Goal: Task Accomplishment & Management: Use online tool/utility

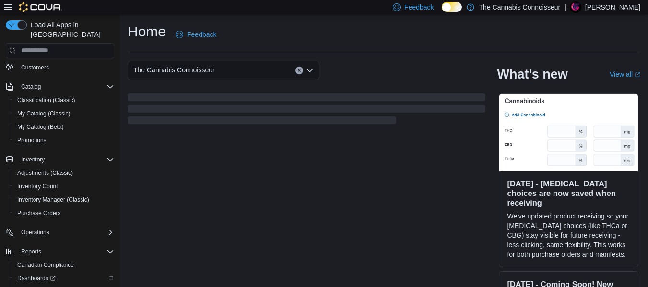
scroll to position [84, 0]
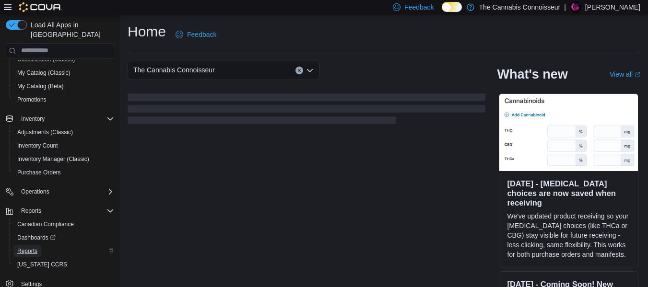
click at [32, 247] on span "Reports" at bounding box center [27, 251] width 20 height 8
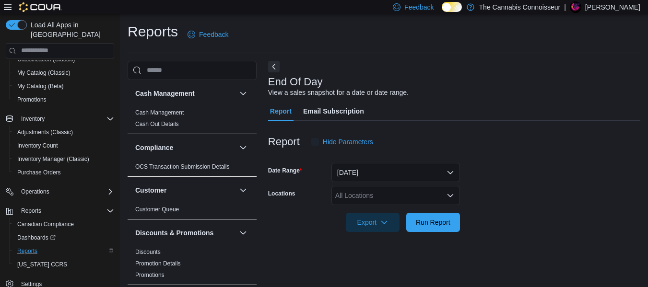
scroll to position [16, 0]
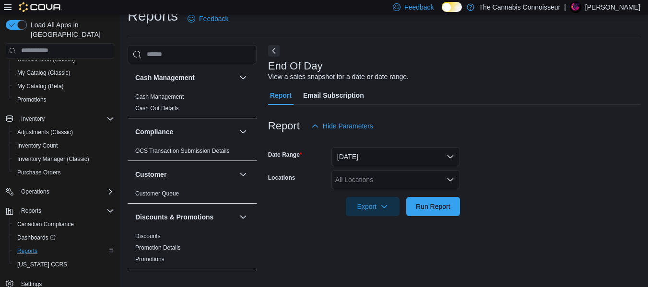
click at [405, 177] on div "All Locations" at bounding box center [395, 179] width 128 height 19
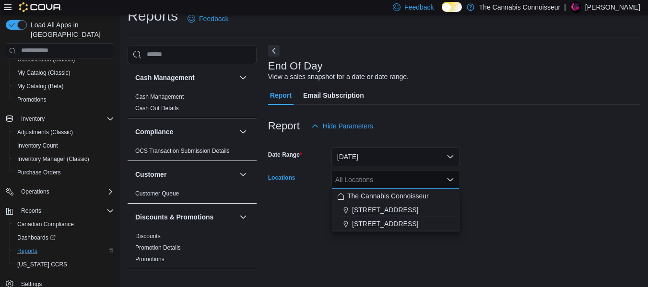
click at [395, 208] on span "[STREET_ADDRESS]" at bounding box center [385, 210] width 66 height 10
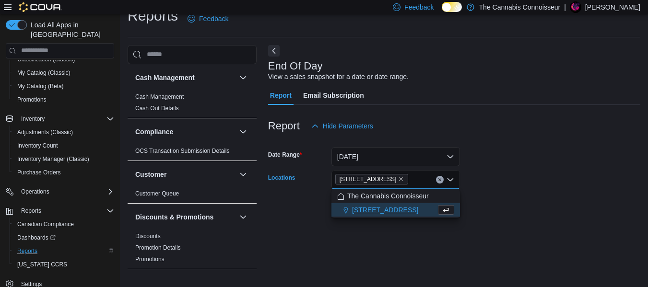
click at [517, 175] on form "Date Range [DATE] Locations 2-1874 [GEOGRAPHIC_DATA] Combo box. Selected. [STRE…" at bounding box center [454, 176] width 372 height 81
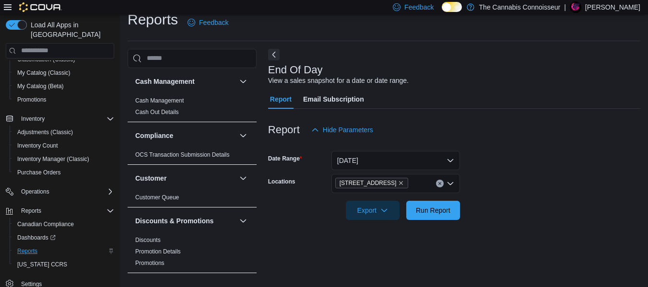
scroll to position [0, 0]
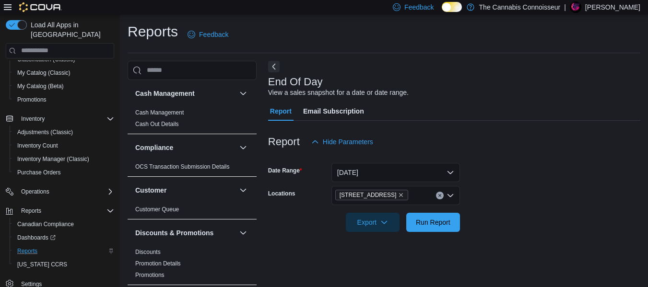
click at [426, 194] on div "[STREET_ADDRESS]" at bounding box center [395, 195] width 128 height 19
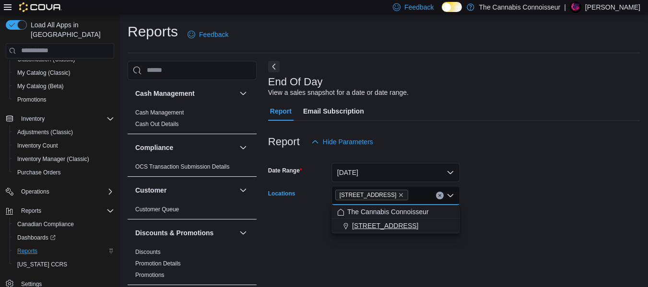
click at [381, 225] on span "[STREET_ADDRESS]" at bounding box center [385, 226] width 66 height 10
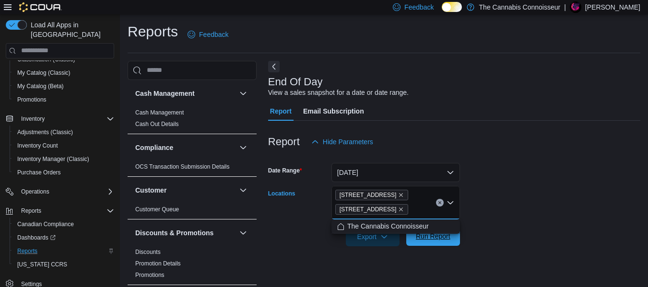
click at [508, 185] on form "Date Range [DATE] Locations [STREET_ADDRESS] [STREET_ADDRESS][GEOGRAPHIC_DATA] …" at bounding box center [454, 198] width 372 height 95
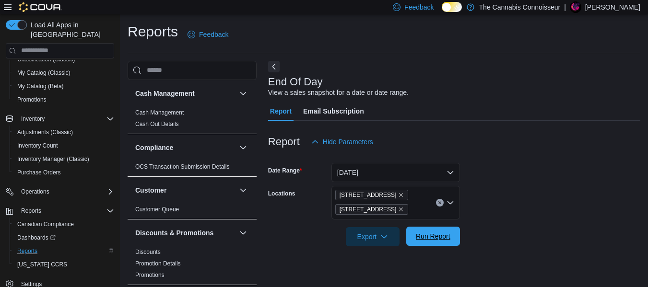
click at [428, 241] on span "Run Report" at bounding box center [433, 236] width 35 height 10
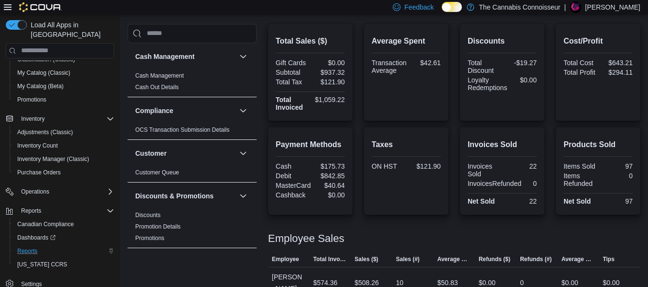
scroll to position [124, 0]
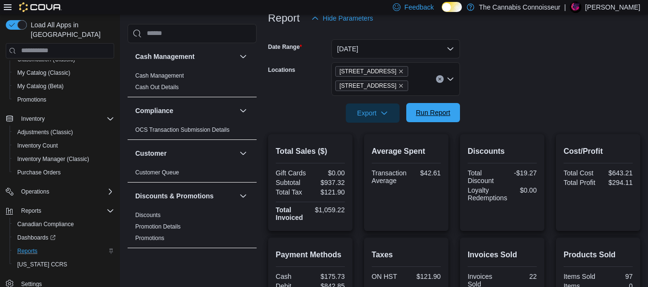
click at [428, 113] on span "Run Report" at bounding box center [433, 113] width 35 height 10
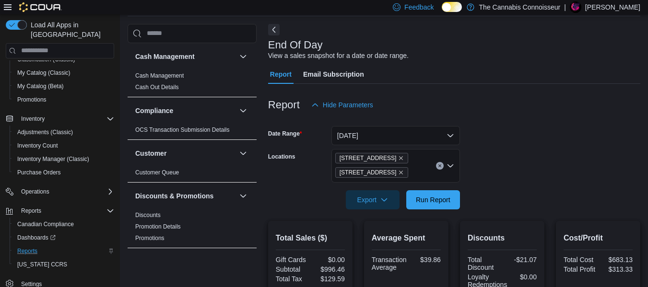
scroll to position [28, 0]
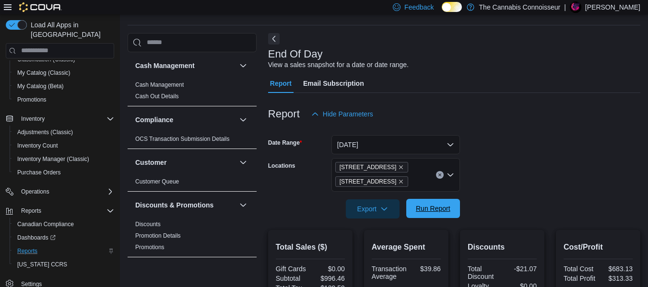
click at [447, 211] on span "Run Report" at bounding box center [433, 209] width 35 height 10
